Goal: Information Seeking & Learning: Learn about a topic

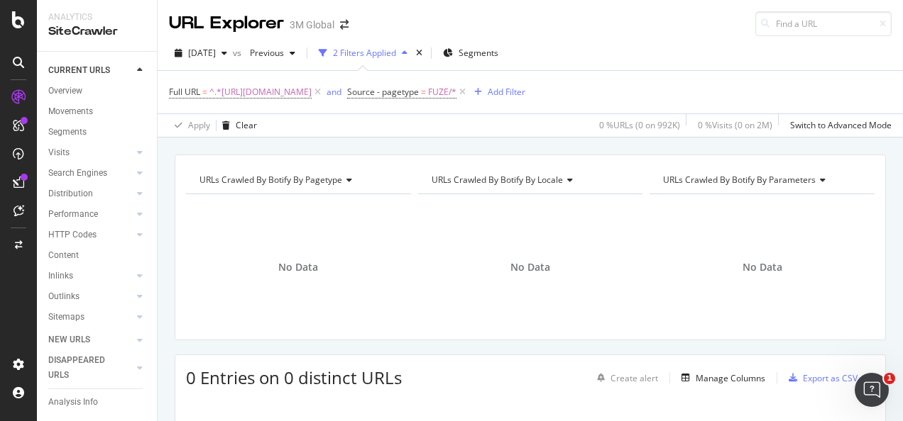
scroll to position [194, 0]
click at [233, 51] on div "button" at bounding box center [224, 53] width 17 height 9
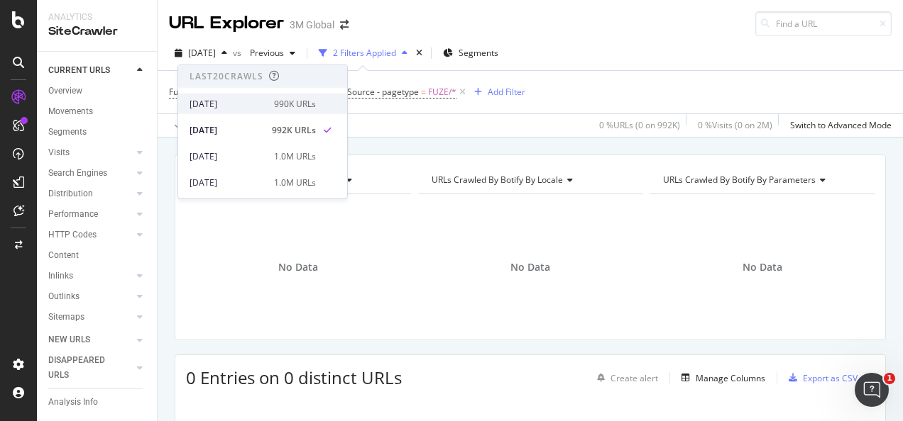
click at [248, 110] on div "2025 Sep. 14th 990K URLs" at bounding box center [262, 104] width 169 height 21
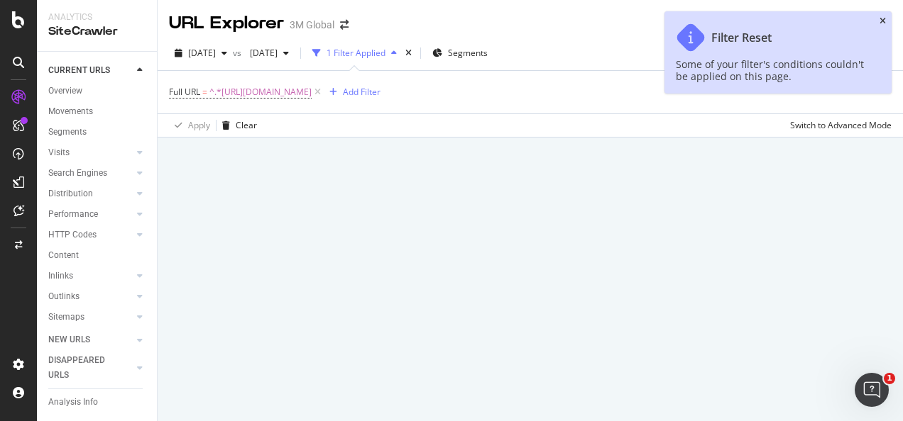
click at [881, 22] on icon "close toast" at bounding box center [882, 21] width 6 height 9
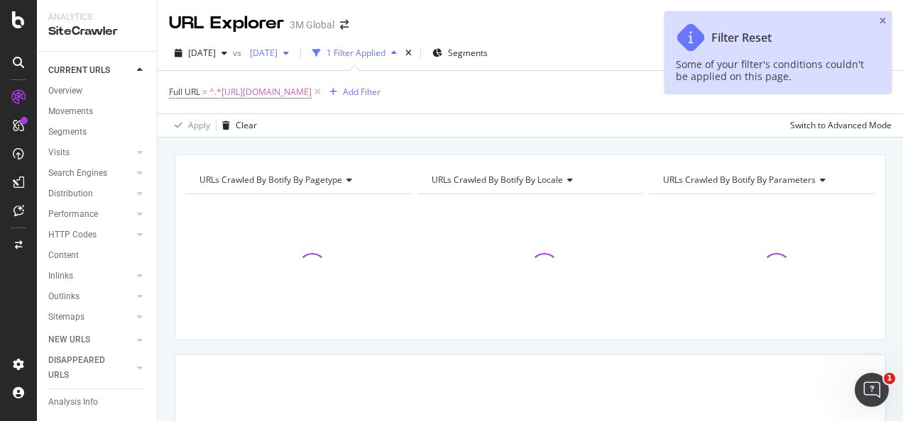
click at [277, 53] on span "2025 Aug. 31st" at bounding box center [260, 53] width 33 height 12
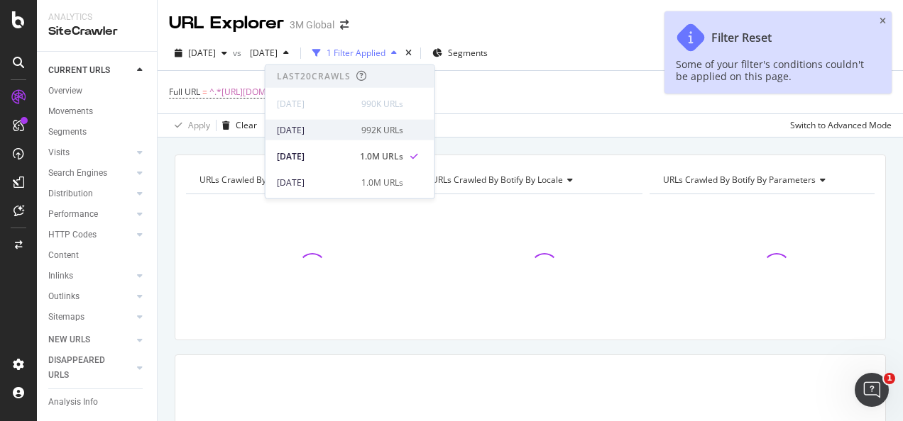
click at [324, 129] on div "[DATE]" at bounding box center [315, 129] width 76 height 13
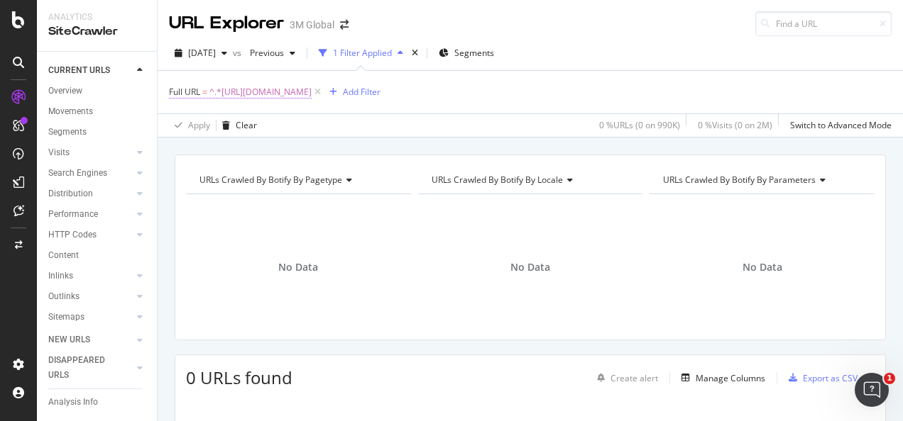
click at [312, 97] on span "^.*[URL][DOMAIN_NAME]" at bounding box center [260, 92] width 102 height 20
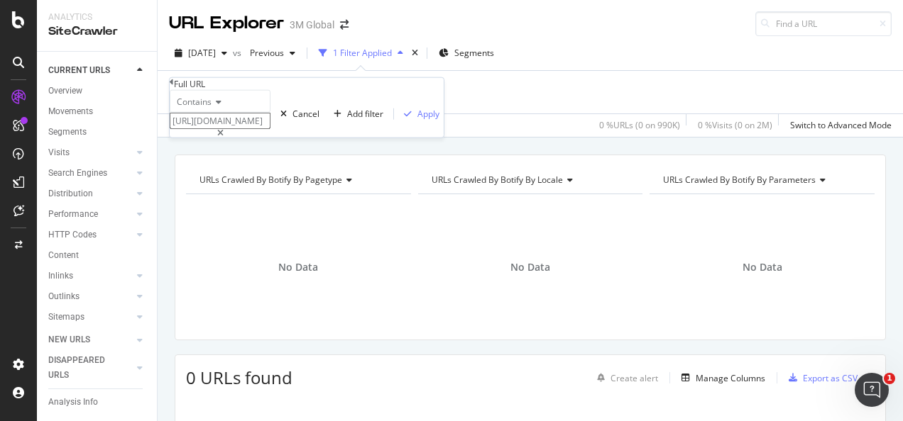
click at [270, 138] on div at bounding box center [220, 133] width 101 height 9
click at [270, 129] on input "https://www.3m.com.au/3M/en_AU/p/d/v101635414/" at bounding box center [220, 121] width 101 height 16
paste input "https://www.3mphilippines.com.ph/3M/en_PH/electronics-ph/consumer-electronics/"
click at [270, 129] on input "https://www.3mphilippines.com.ph/3M/en_PH/electronics-ph/consumer-electronics/" at bounding box center [220, 121] width 101 height 16
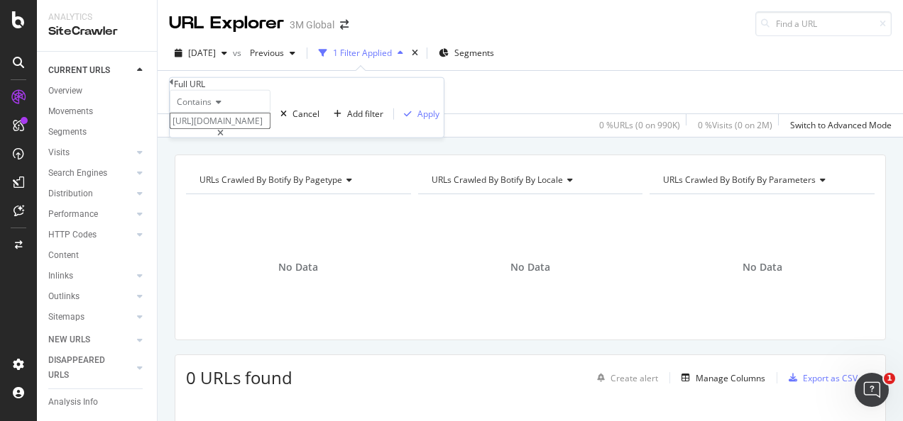
type input "https://www.3mphilippines.com.ph/3M/en_PH/electronics-ph/consumer-electronics/"
click at [398, 118] on div "button" at bounding box center [407, 113] width 19 height 9
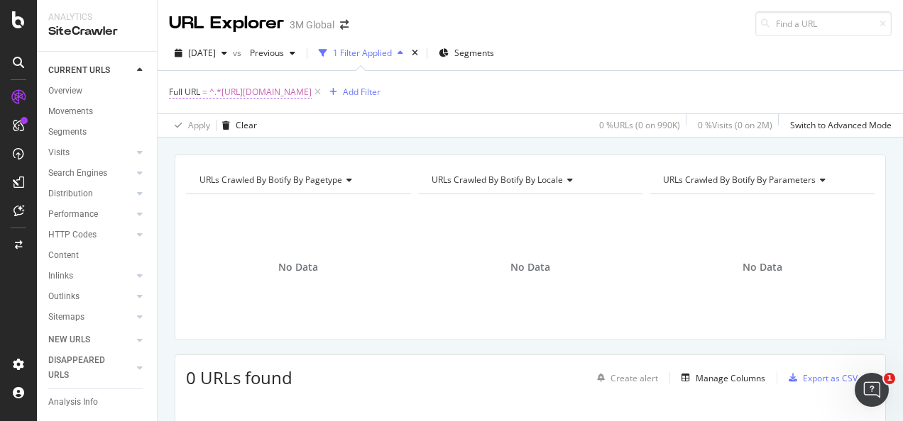
click at [312, 90] on span "^.*https://www.3mphilippines.com.ph/3M/en_PH/electronics-ph/consumer-electronic…" at bounding box center [260, 92] width 102 height 20
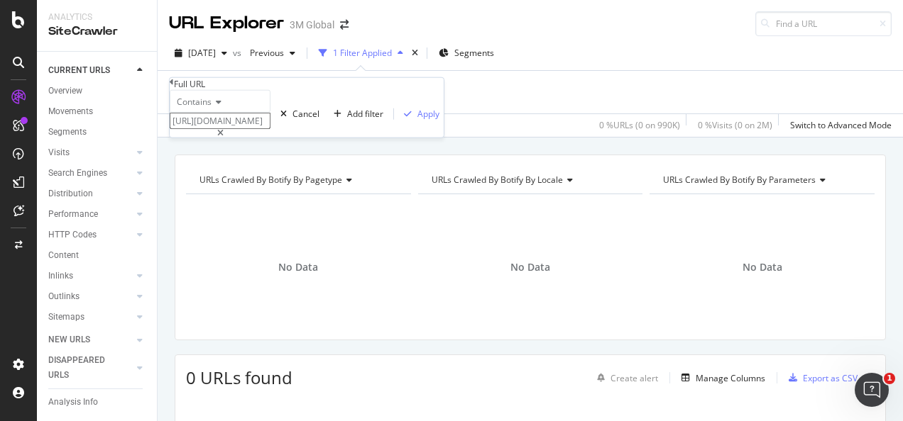
click at [270, 138] on div at bounding box center [220, 133] width 101 height 9
click at [270, 129] on input "https://www.3mphilippines.com.ph/3M/en_PH/electronics-ph/consumer-electronics/" at bounding box center [220, 121] width 101 height 16
paste input "https://www.3mphilippines.com.ph/3M/en_PH/electronics-ph/industrial-manufacturi…"
type input "https://www.3mphilippines.com.ph/3M/en_PH/electronics-ph/industrial-manufacturi…"
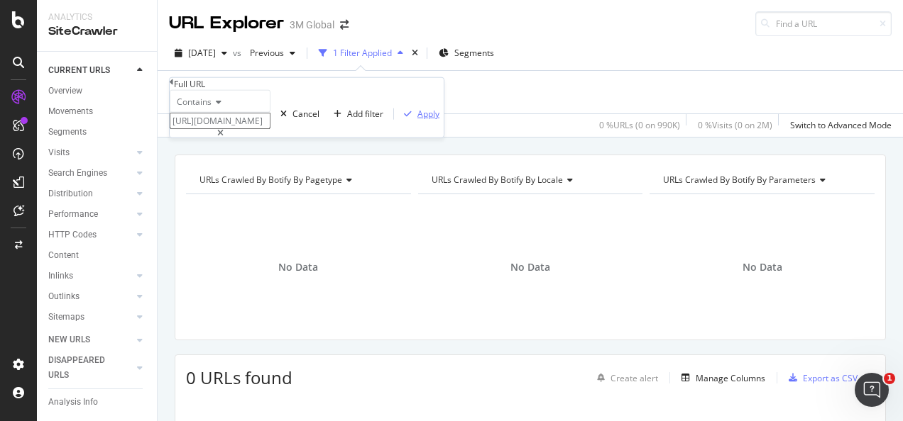
scroll to position [0, 0]
click at [417, 120] on div "Apply" at bounding box center [428, 114] width 22 height 12
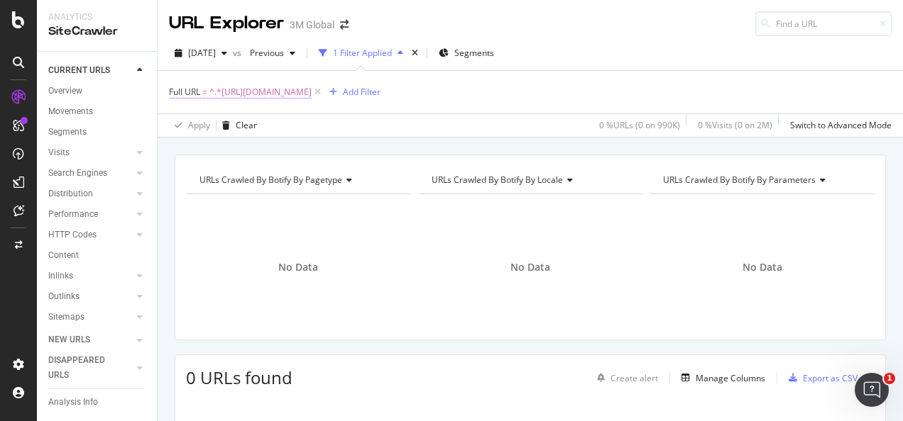
click at [312, 87] on span "^.*https://www.3mphilippines.com.ph/3M/en_PH/electronics-ph/industrial-manufact…" at bounding box center [260, 92] width 102 height 20
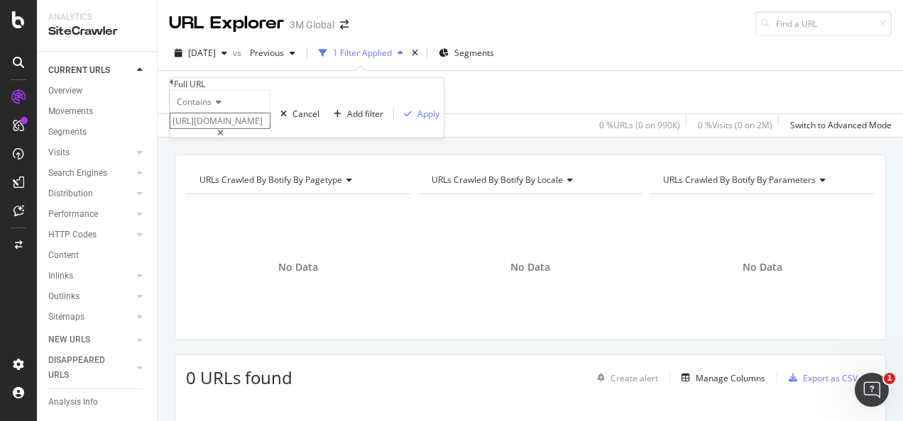
click at [270, 138] on div at bounding box center [220, 133] width 101 height 9
click at [270, 129] on input "https://www.3mphilippines.com.ph/3M/en_PH/electronics-ph/industrial-manufacturi…" at bounding box center [220, 121] width 101 height 16
paste input "https://www.3mphilippines.com.ph/3M/en_PH/electronics-ph/Semi-Conductors/"
type input "https://www.3mphilippines.com.ph/3M/en_PH/electronics-ph/Semi-Conductors/"
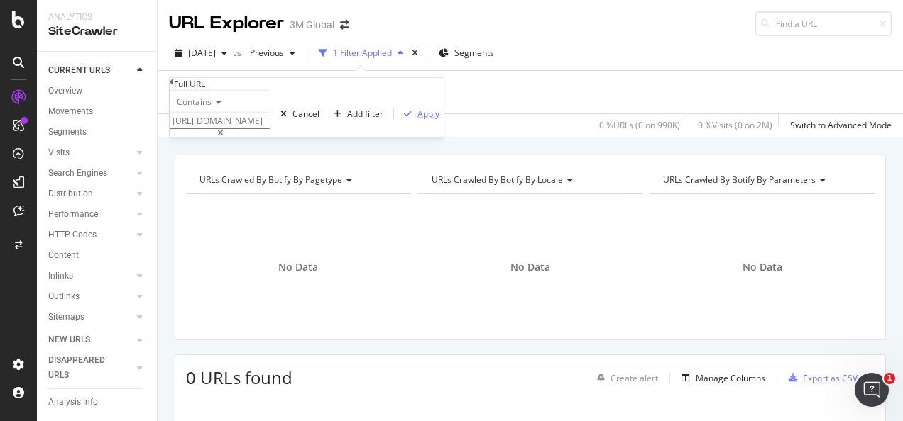
scroll to position [0, 0]
click at [398, 118] on div "button" at bounding box center [407, 113] width 19 height 9
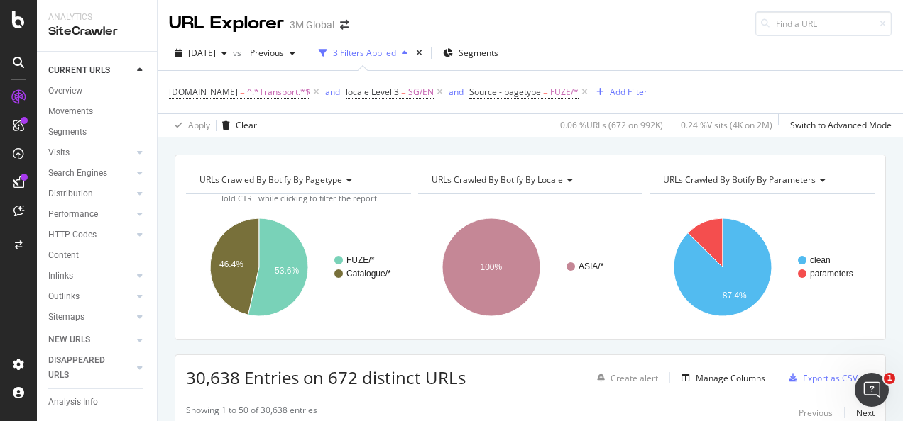
scroll to position [71, 0]
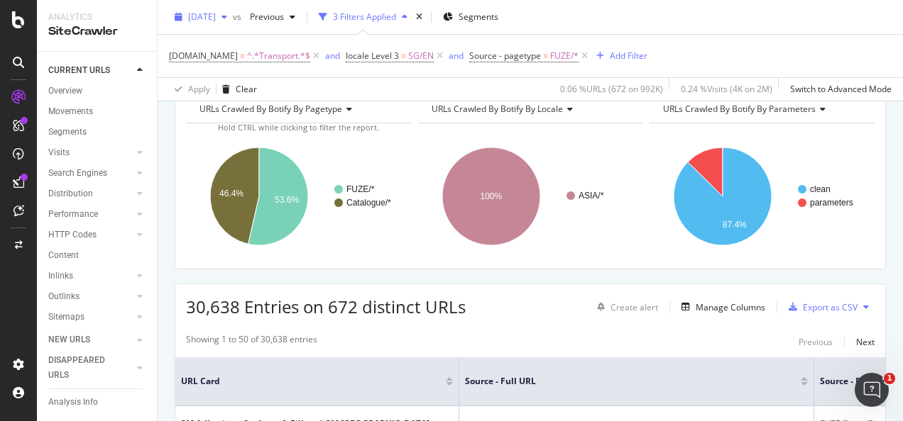
click at [216, 14] on span "[DATE]" at bounding box center [202, 17] width 28 height 12
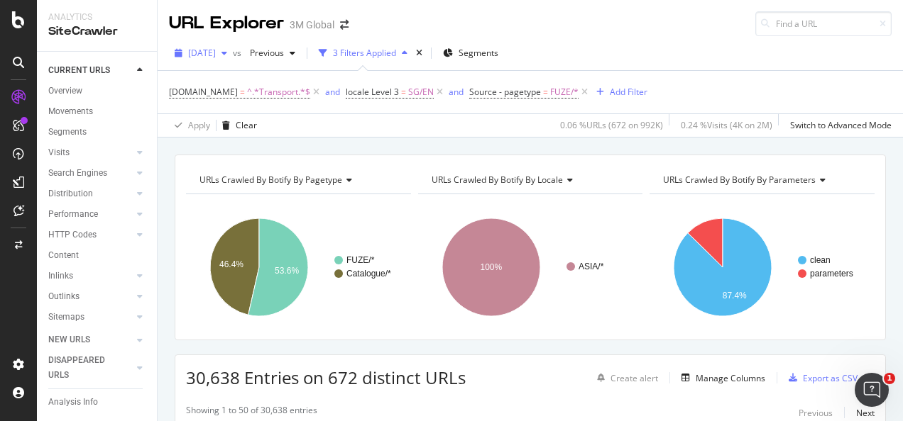
click at [208, 60] on div "[DATE]" at bounding box center [201, 53] width 64 height 21
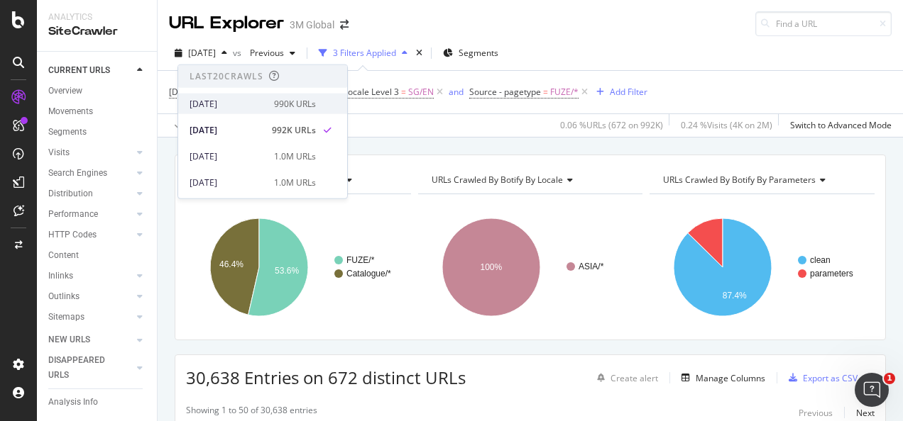
click at [224, 98] on div "2025 Sep. 14th" at bounding box center [227, 103] width 76 height 13
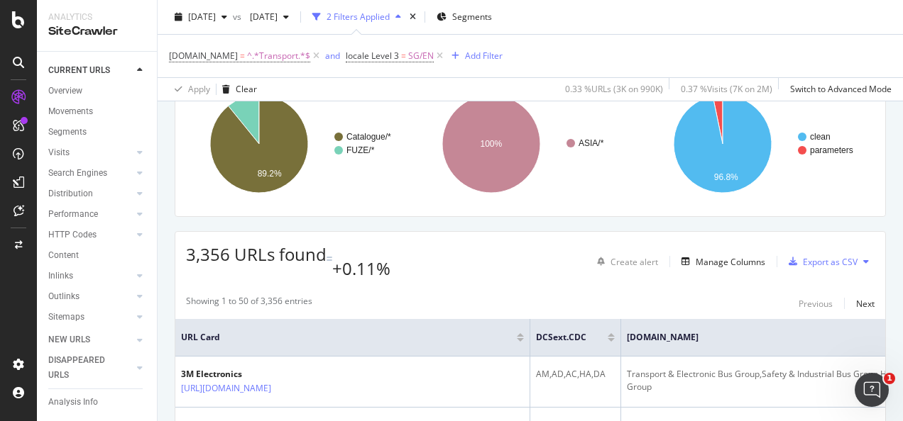
scroll to position [121, 0]
